Goal: Task Accomplishment & Management: Complete application form

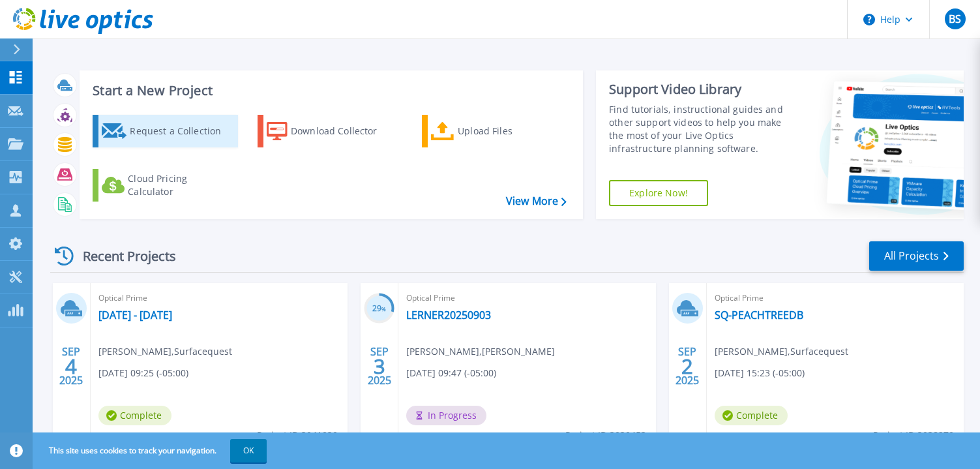
click at [156, 137] on div "Request a Collection" at bounding box center [182, 131] width 104 height 26
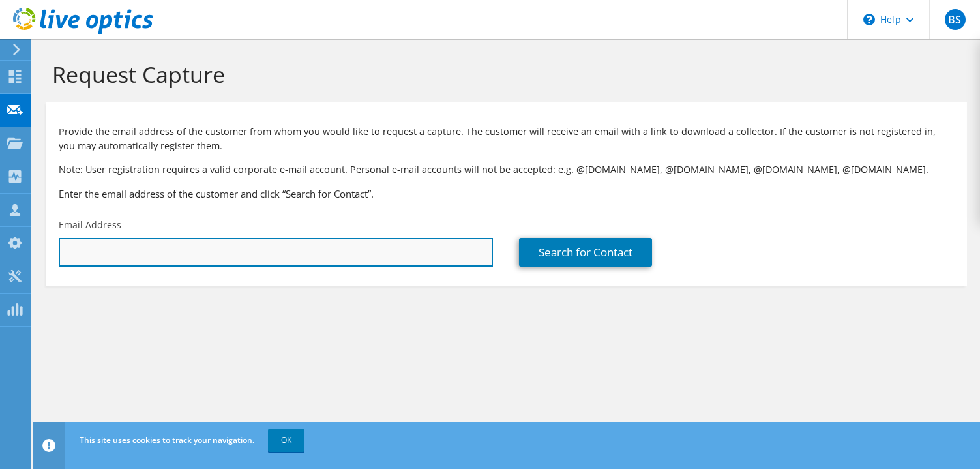
click at [227, 263] on input "text" at bounding box center [276, 252] width 434 height 29
click at [218, 250] on input "timj" at bounding box center [276, 252] width 434 height 29
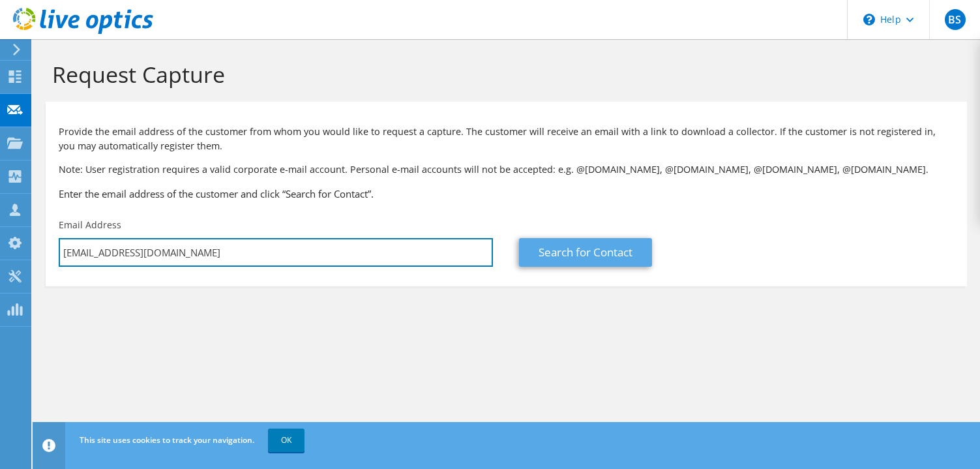
type input "timj@rmservicing.com"
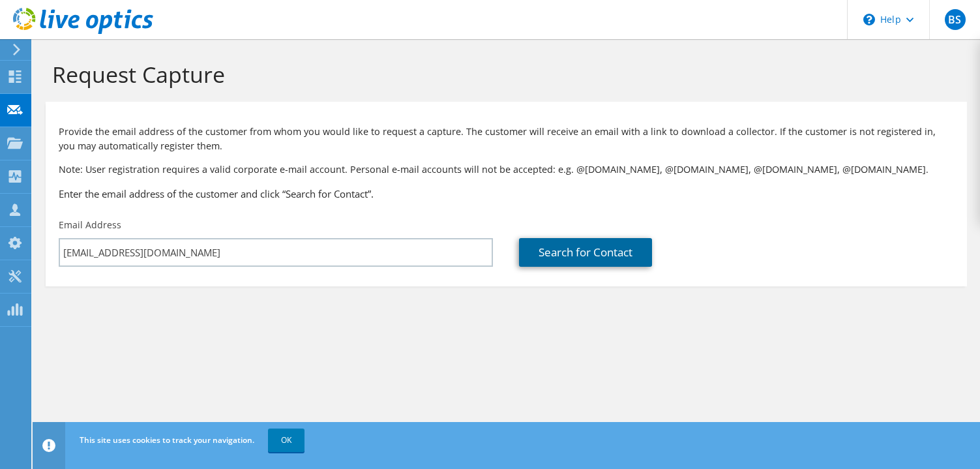
click at [592, 251] on link "Search for Contact" at bounding box center [585, 252] width 133 height 29
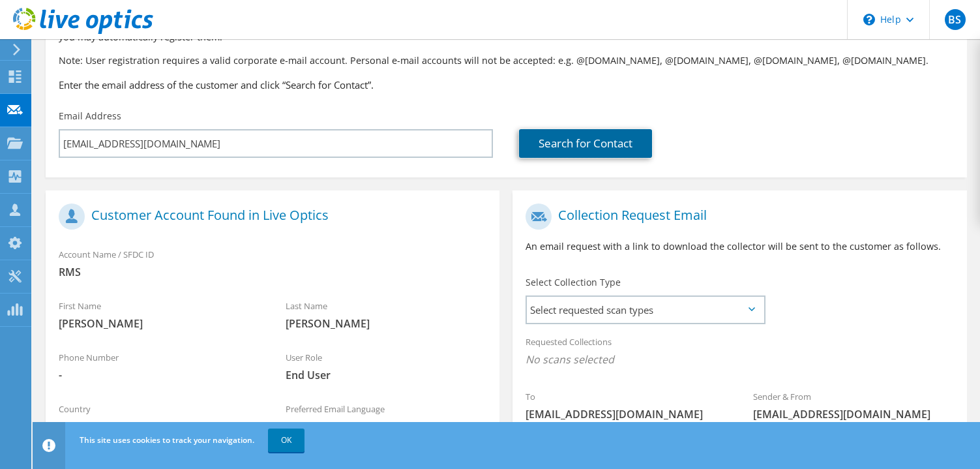
scroll to position [130, 0]
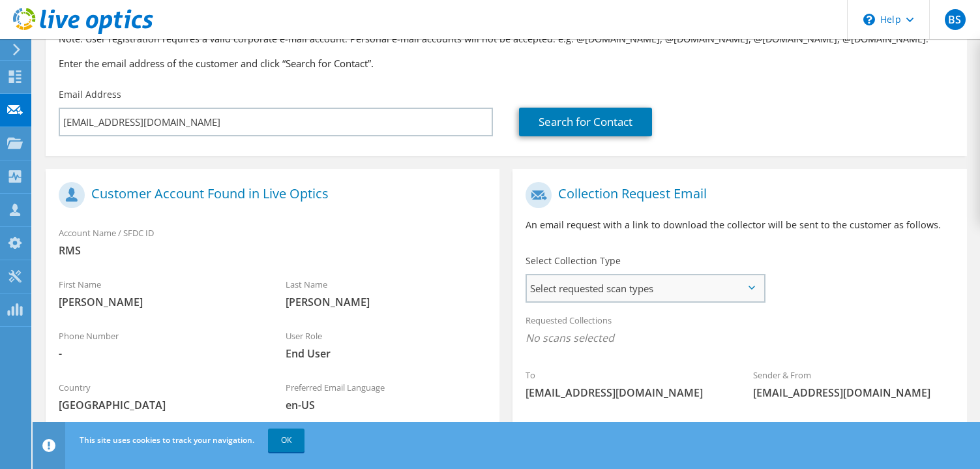
click at [589, 283] on span "Select requested scan types" at bounding box center [645, 288] width 237 height 26
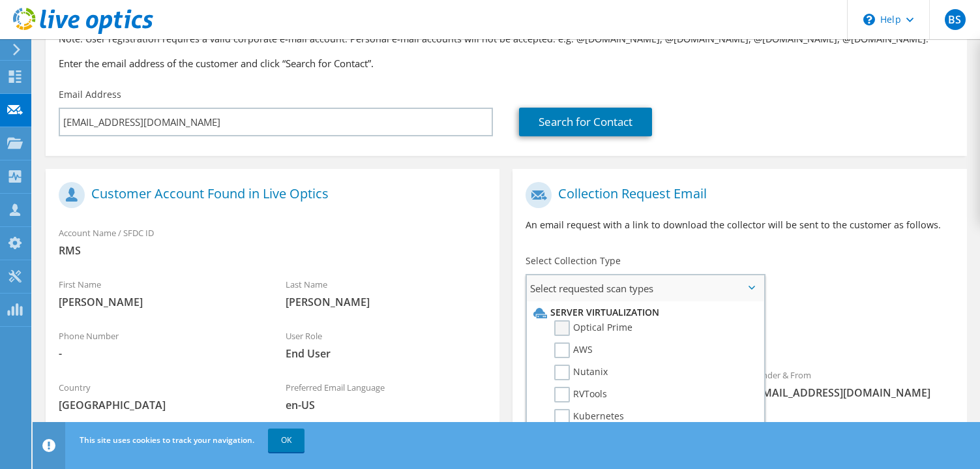
click at [580, 329] on label "Optical Prime" at bounding box center [593, 328] width 78 height 16
click at [0, 0] on input "Optical Prime" at bounding box center [0, 0] width 0 height 0
click at [780, 205] on h1 "Collection Request Email" at bounding box center [736, 195] width 421 height 26
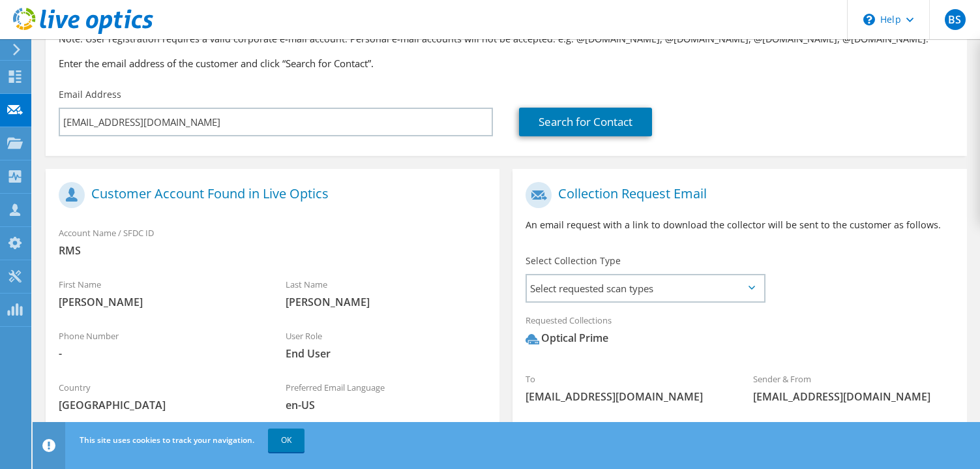
scroll to position [263, 0]
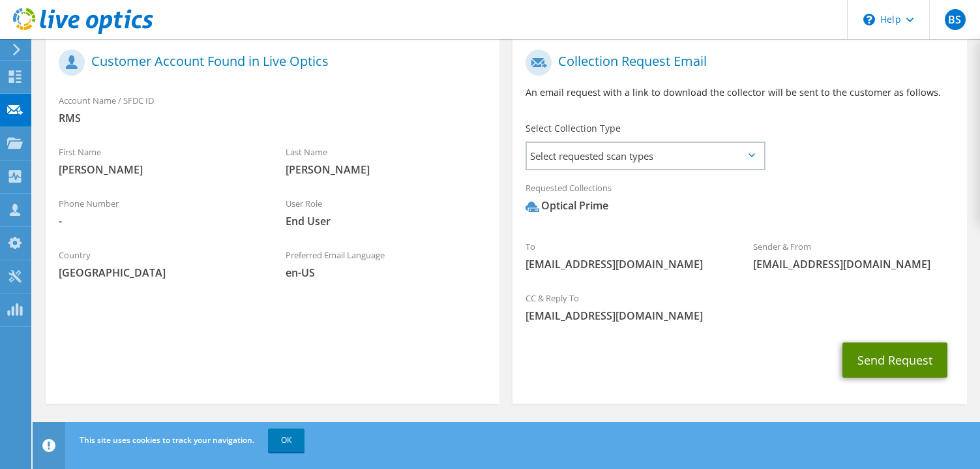
click at [899, 361] on button "Send Request" at bounding box center [895, 359] width 105 height 35
